Goal: Transaction & Acquisition: Book appointment/travel/reservation

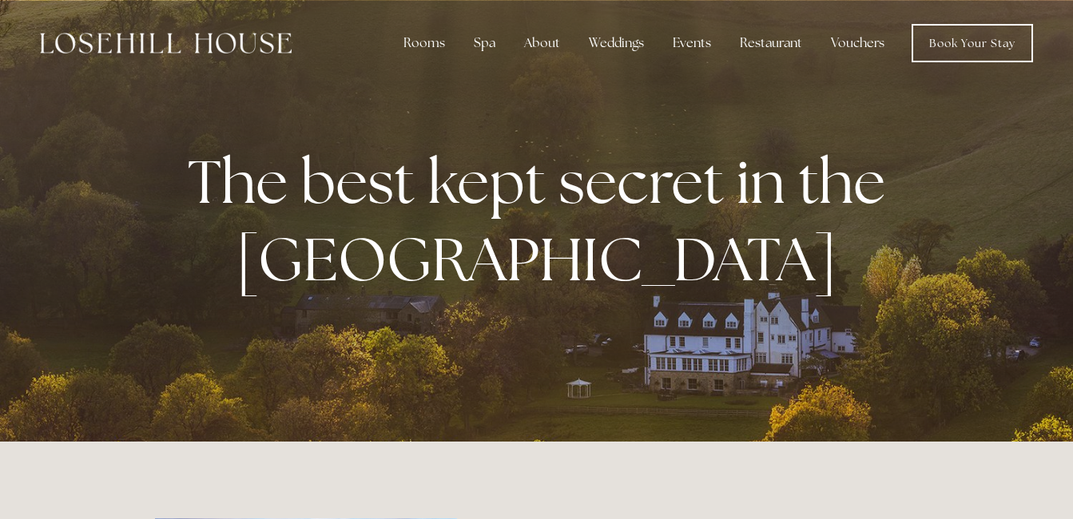
drag, startPoint x: 1072, startPoint y: 33, endPoint x: 1069, endPoint y: -5, distance: 37.7
click at [994, 42] on link "Book Your Stay" at bounding box center [971, 43] width 121 height 38
